Goal: Transaction & Acquisition: Purchase product/service

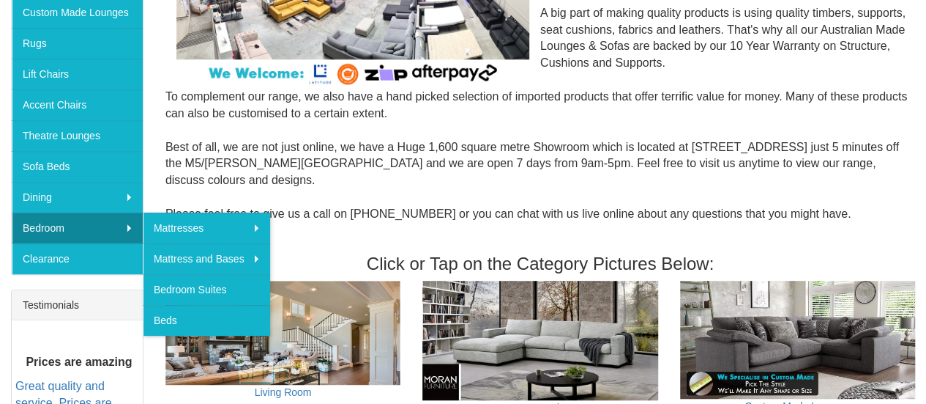
scroll to position [366, 0]
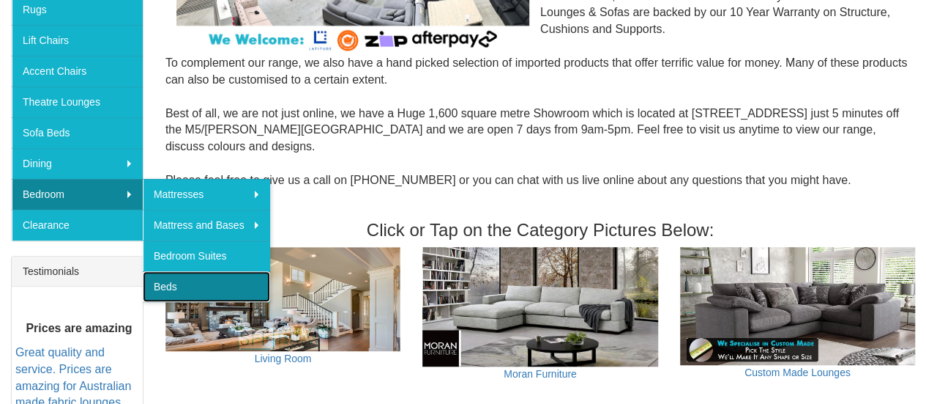
click at [218, 279] on link "Beds" at bounding box center [206, 286] width 127 height 31
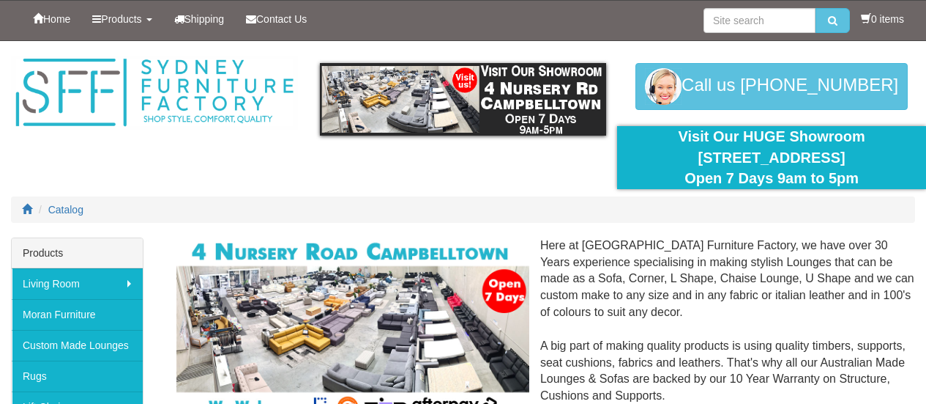
scroll to position [366, 0]
